Goal: Task Accomplishment & Management: Complete application form

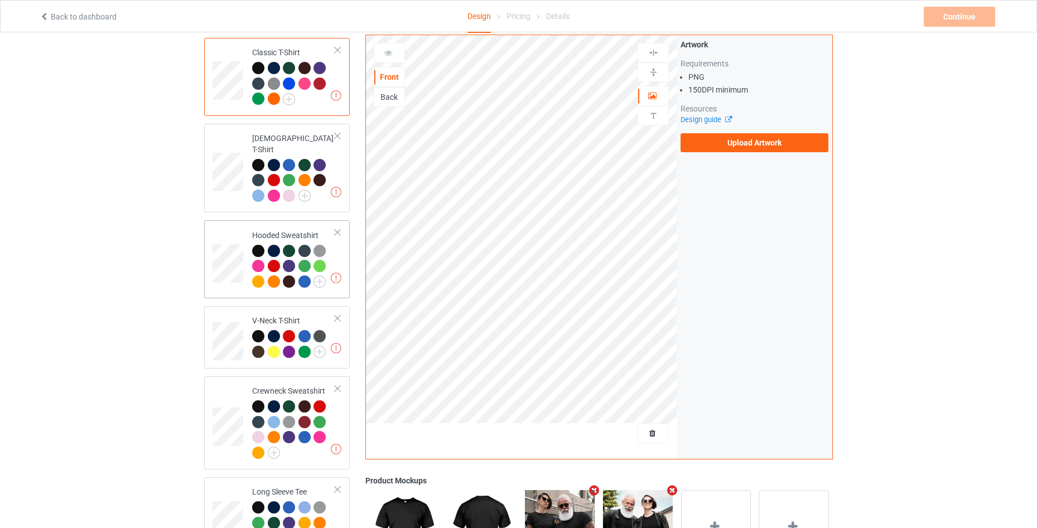
scroll to position [256, 0]
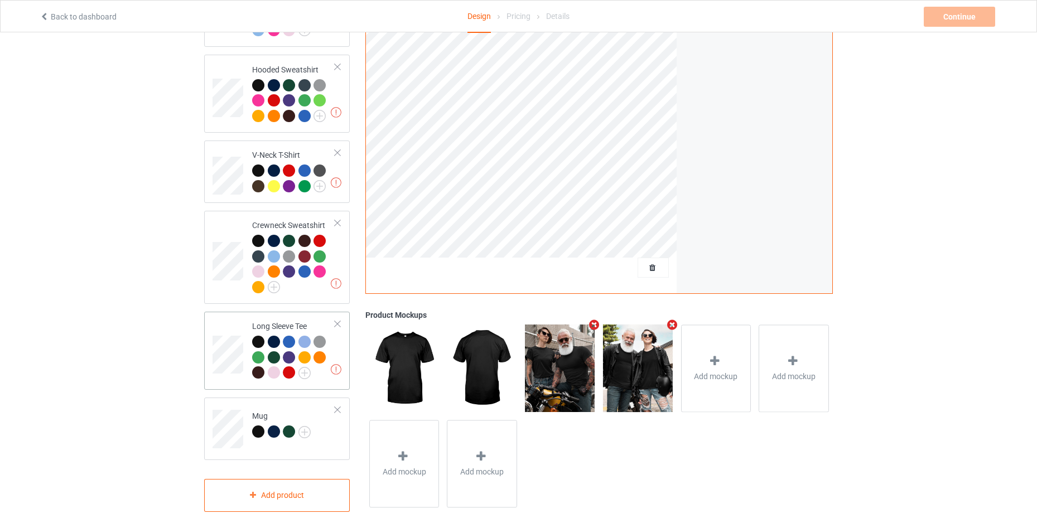
click at [338, 406] on div at bounding box center [337, 410] width 8 height 8
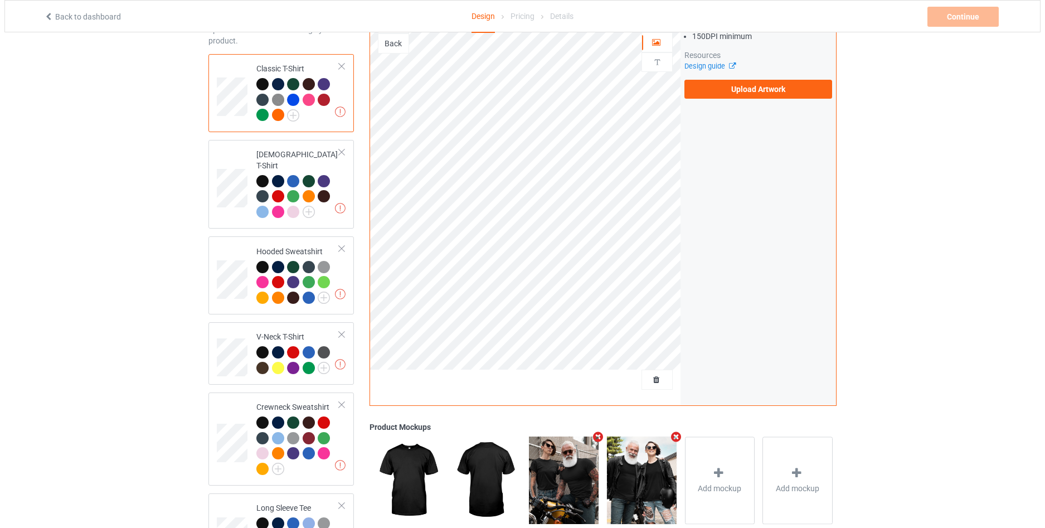
scroll to position [0, 0]
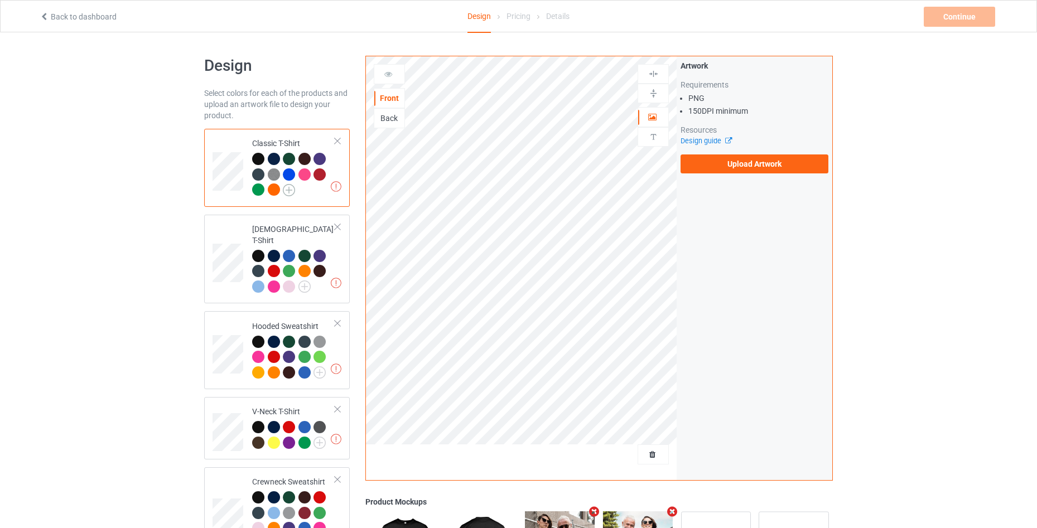
click at [293, 192] on img at bounding box center [289, 190] width 12 height 12
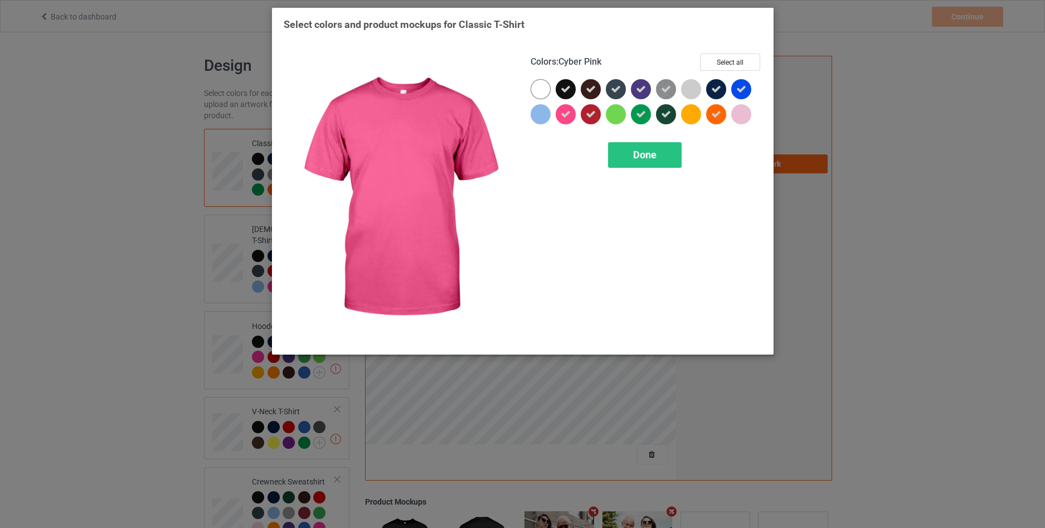
click at [563, 115] on icon at bounding box center [566, 114] width 10 height 10
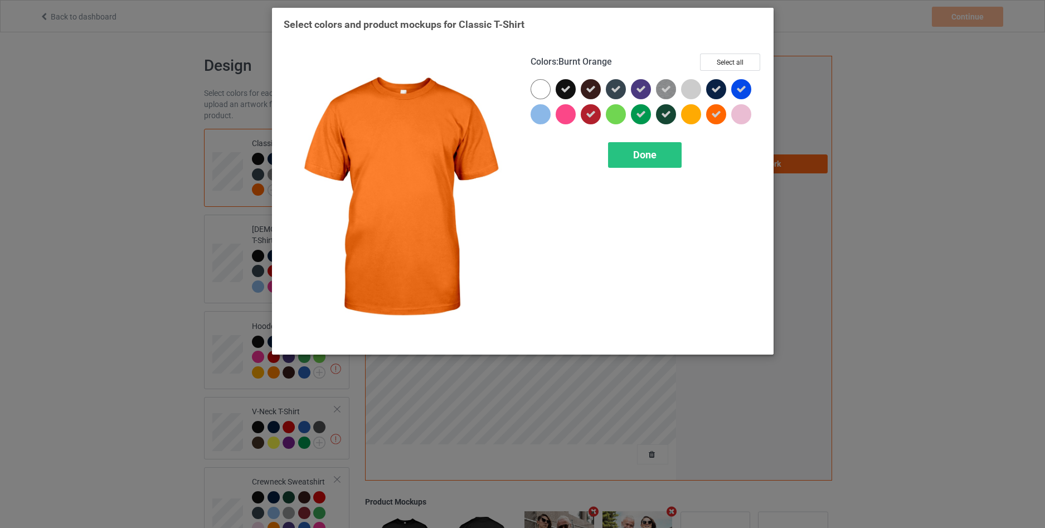
click at [715, 114] on icon at bounding box center [716, 114] width 10 height 10
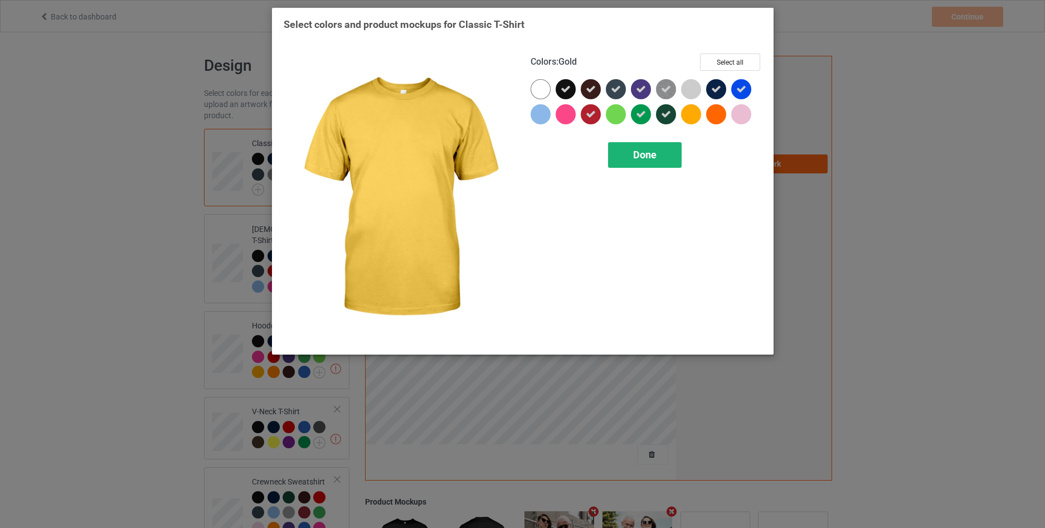
click at [655, 156] on span "Done" at bounding box center [644, 155] width 23 height 12
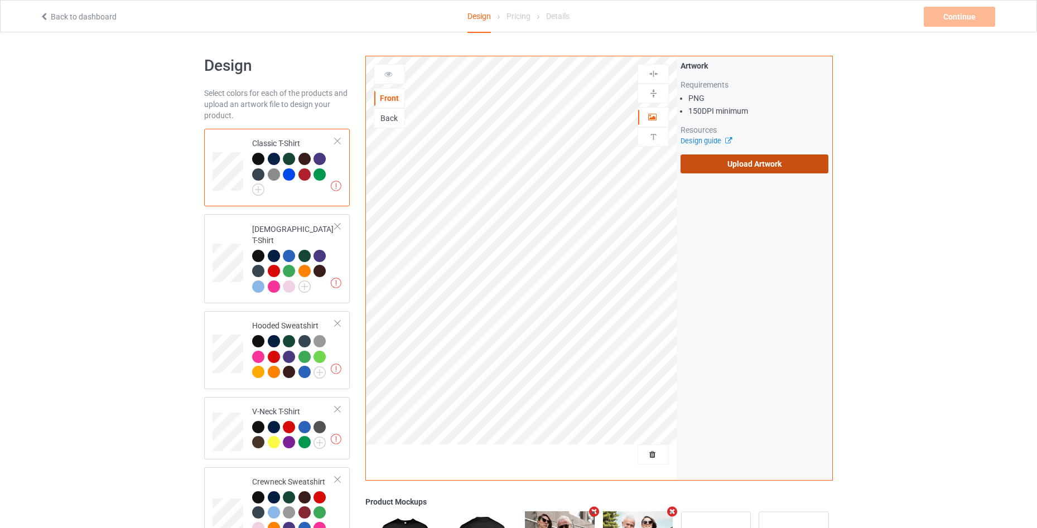
click at [787, 164] on label "Upload Artwork" at bounding box center [754, 163] width 148 height 19
click at [0, 0] on input "Upload Artwork" at bounding box center [0, 0] width 0 height 0
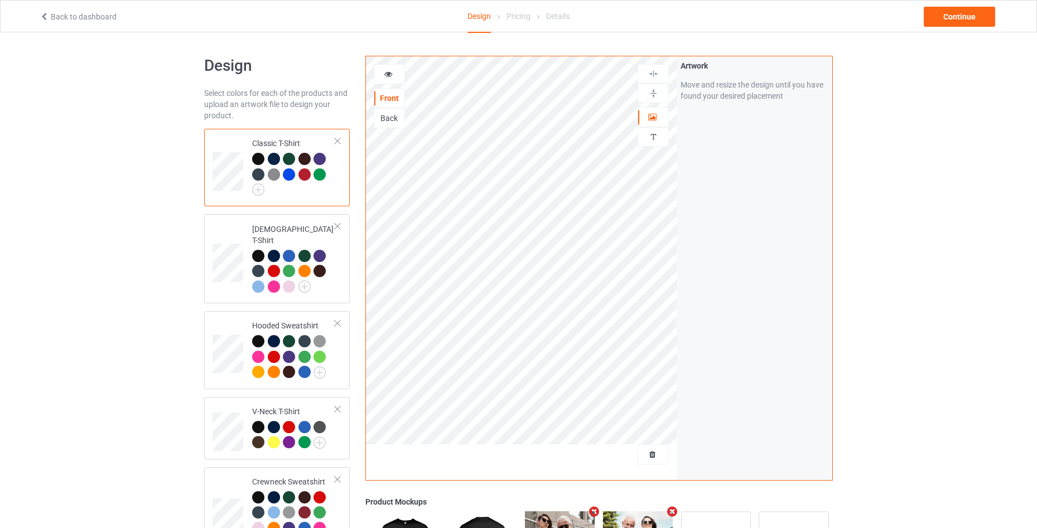
click at [396, 80] on div at bounding box center [389, 74] width 30 height 11
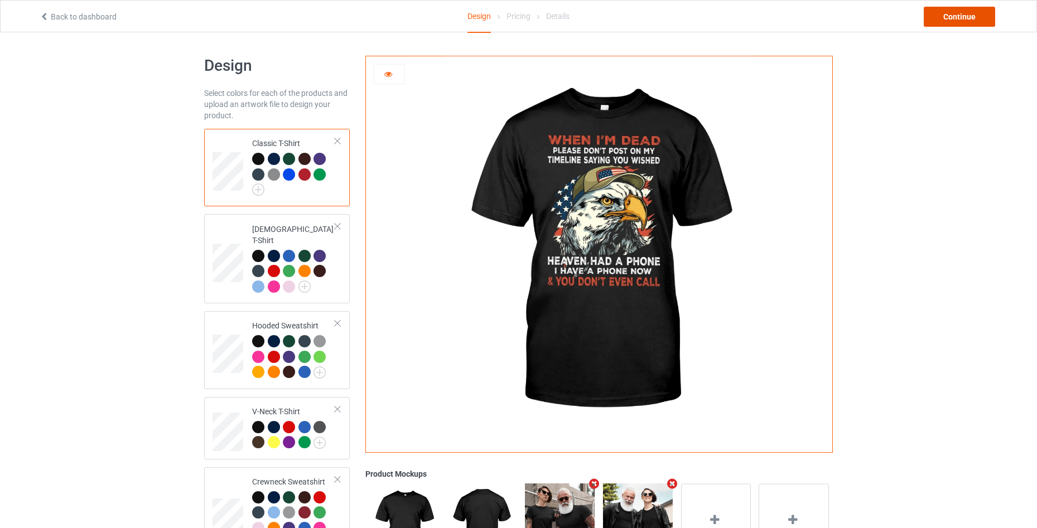
click at [933, 18] on div "Continue" at bounding box center [958, 17] width 71 height 20
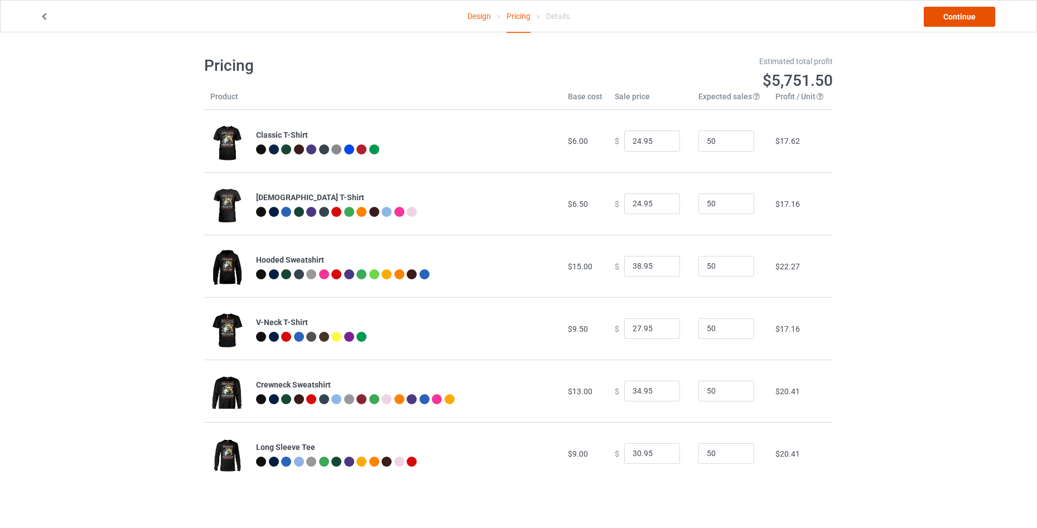
click at [933, 18] on link "Continue" at bounding box center [958, 17] width 71 height 20
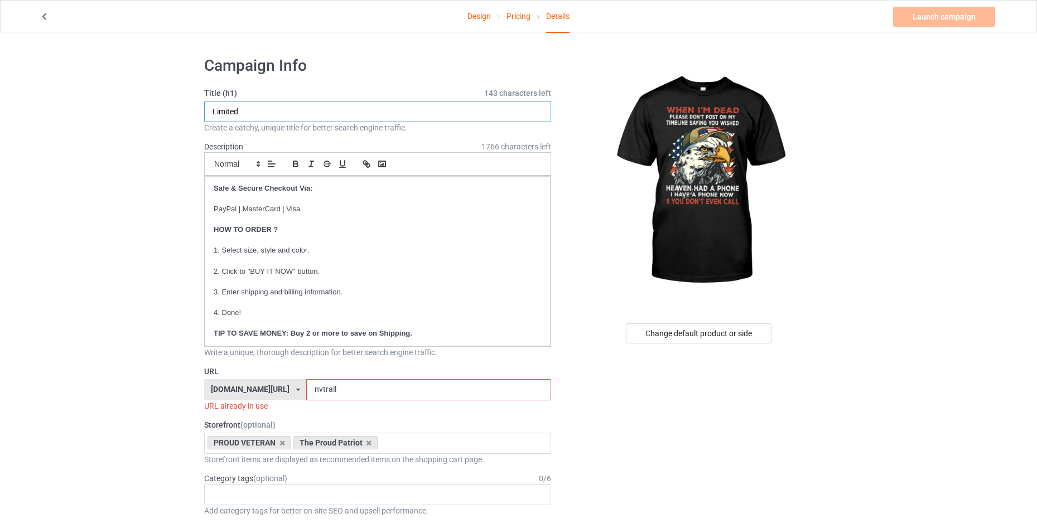
drag, startPoint x: 253, startPoint y: 117, endPoint x: 146, endPoint y: 127, distance: 107.0
type input "WHEN I'M DEAD"
click at [342, 391] on input "nvtrall" at bounding box center [428, 389] width 244 height 21
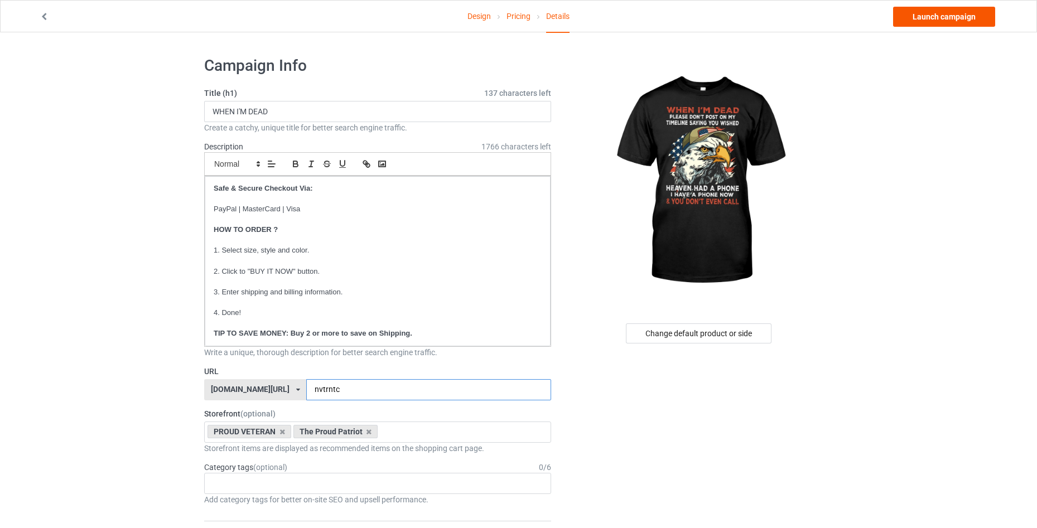
type input "nvtrntc"
click at [934, 18] on link "Launch campaign" at bounding box center [944, 17] width 102 height 20
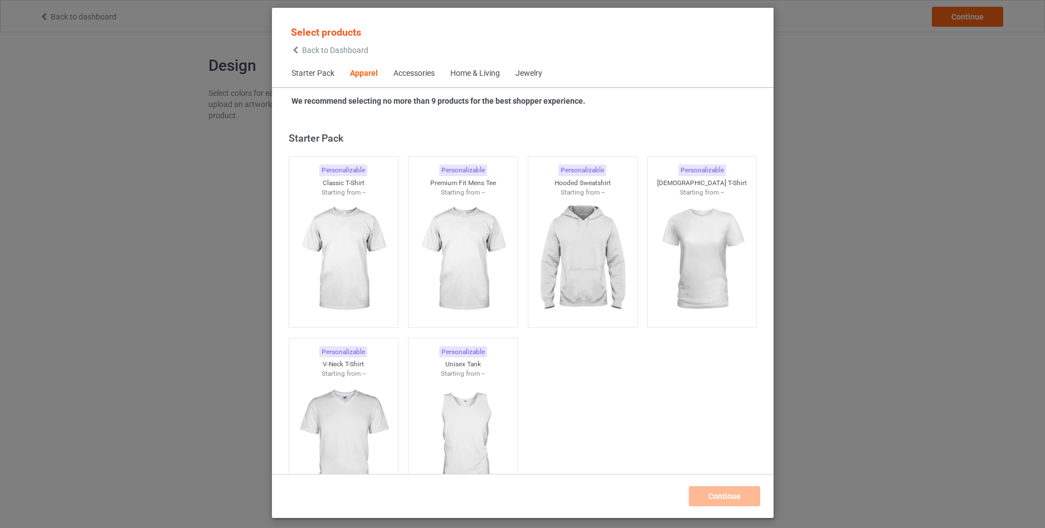
scroll to position [415, 0]
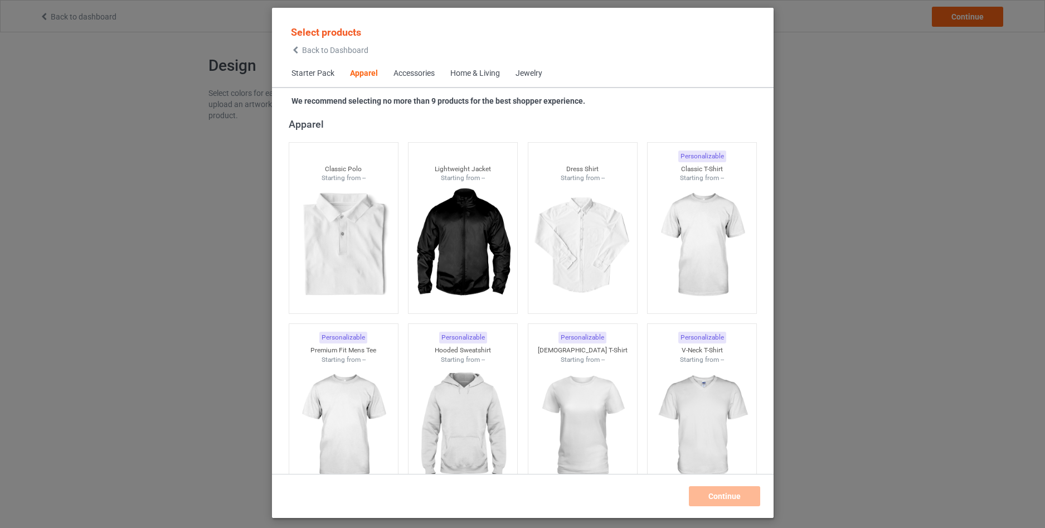
click at [296, 48] on icon at bounding box center [295, 50] width 9 height 8
